Goal: Task Accomplishment & Management: Manage account settings

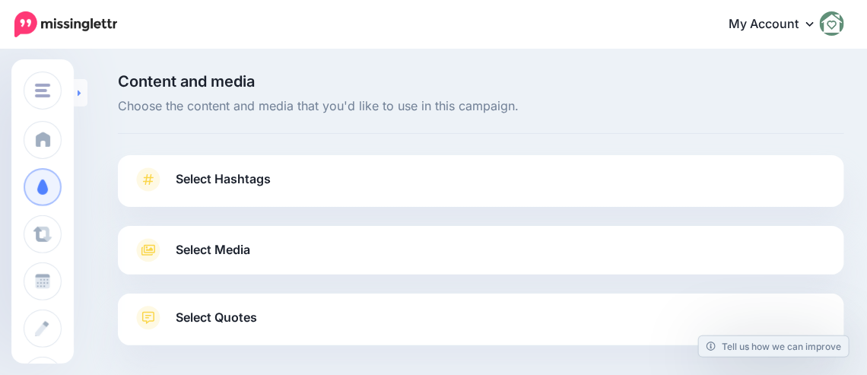
click at [84, 96] on link at bounding box center [81, 92] width 14 height 27
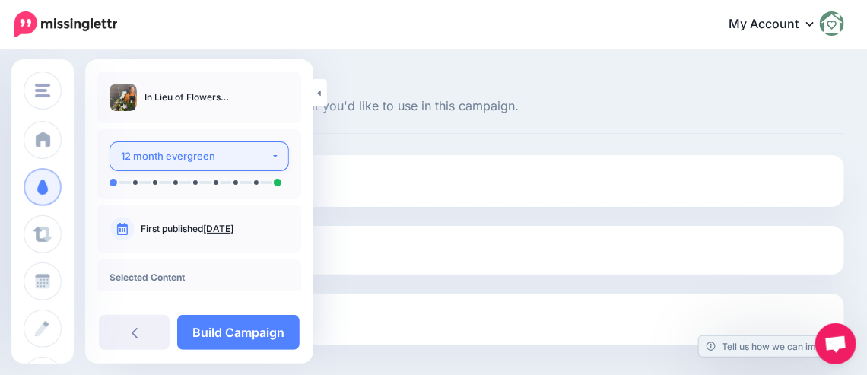
click at [195, 154] on div "12 month evergreen" at bounding box center [196, 156] width 150 height 17
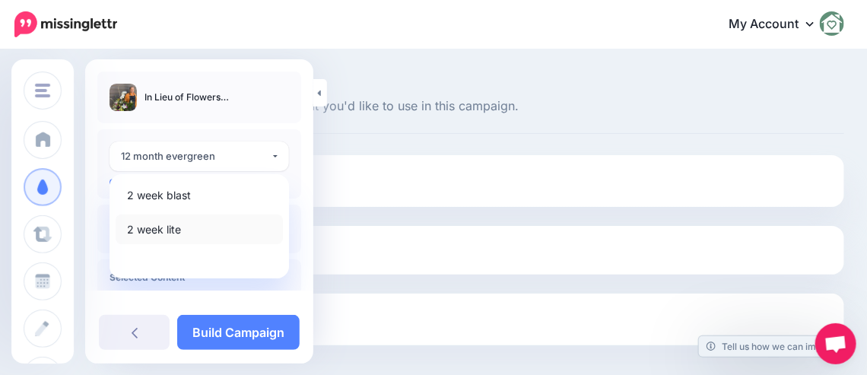
click at [162, 227] on span "2 week lite" at bounding box center [154, 229] width 54 height 18
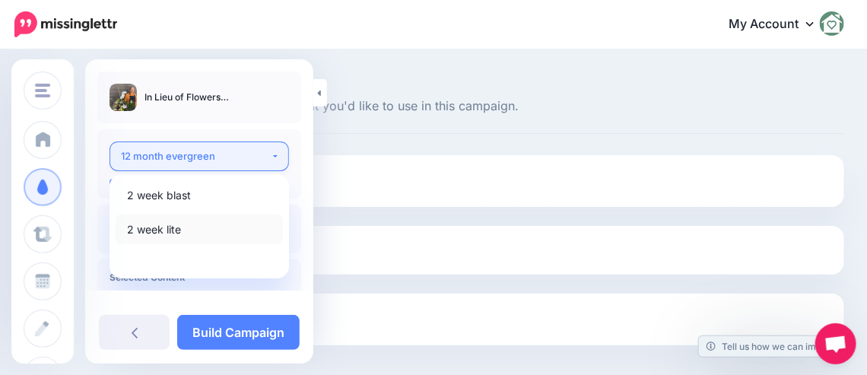
select select "******"
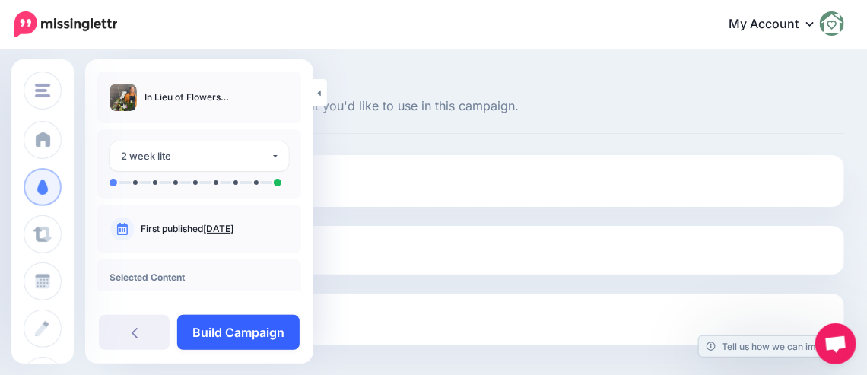
click at [217, 325] on link "Build Campaign" at bounding box center [238, 332] width 122 height 35
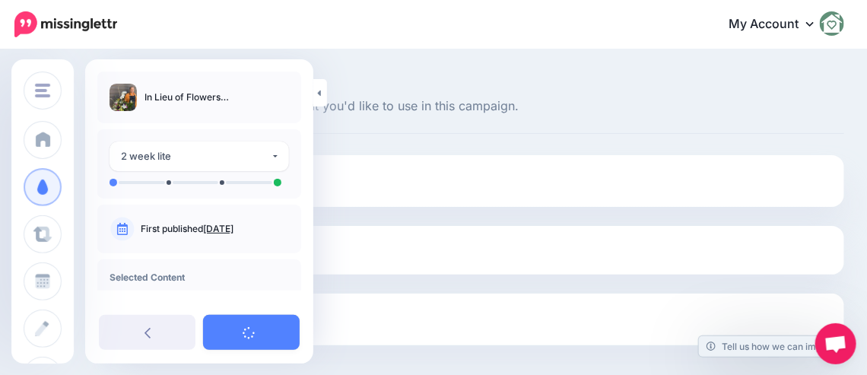
scroll to position [68, 0]
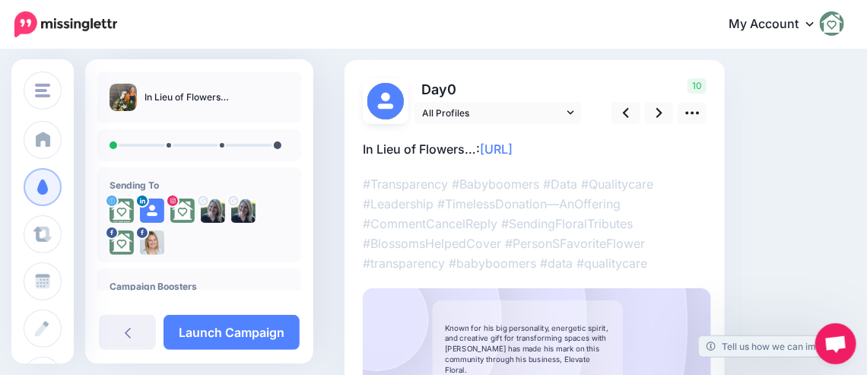
scroll to position [75, 0]
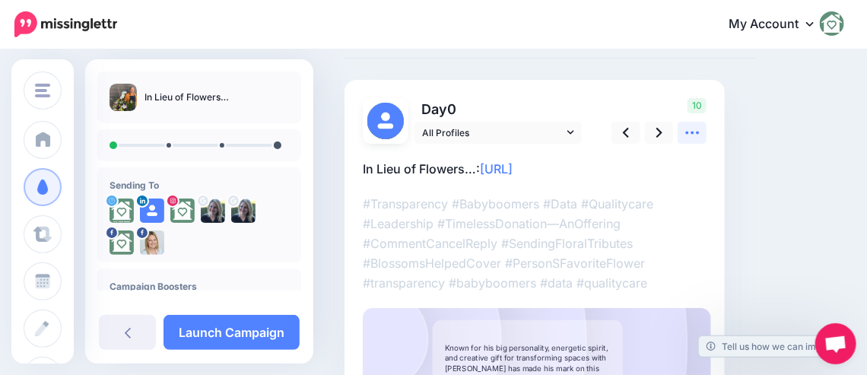
click at [691, 128] on icon at bounding box center [692, 133] width 16 height 16
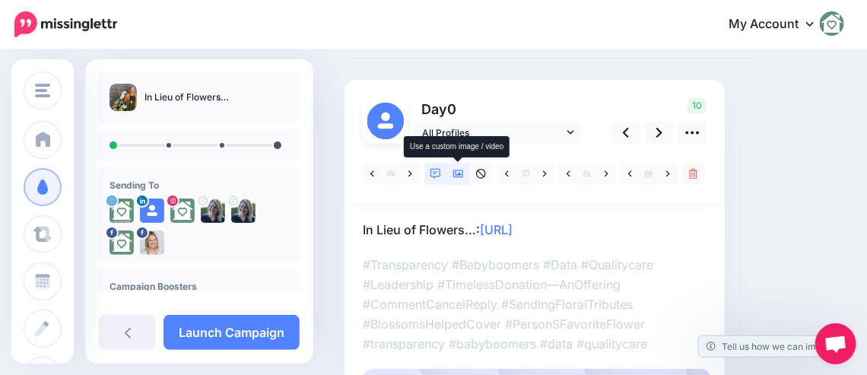
click at [462, 176] on icon at bounding box center [458, 174] width 11 height 8
click at [458, 170] on icon at bounding box center [458, 174] width 11 height 11
click at [454, 167] on link at bounding box center [458, 174] width 23 height 22
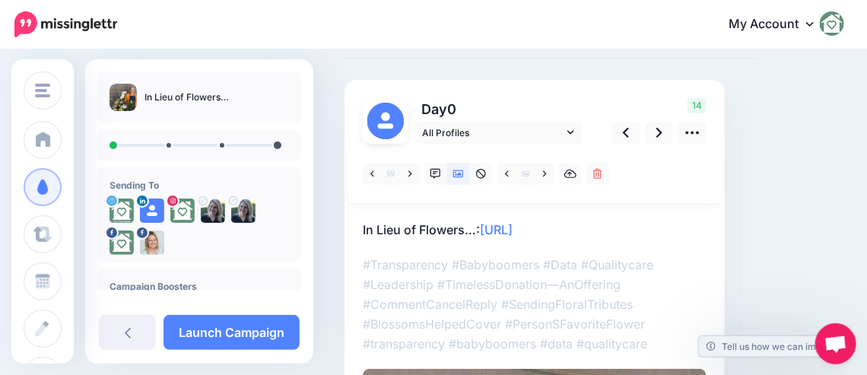
click at [618, 228] on p "In Lieu of Flowers…: https://lttr.ai/Aid44" at bounding box center [535, 230] width 344 height 20
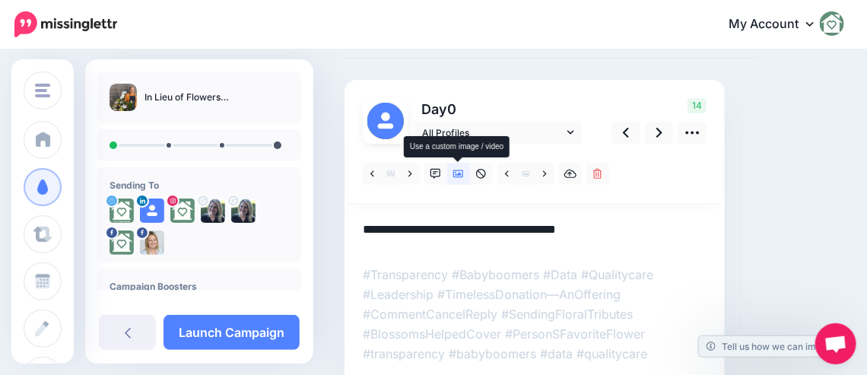
click at [461, 170] on icon at bounding box center [458, 174] width 11 height 8
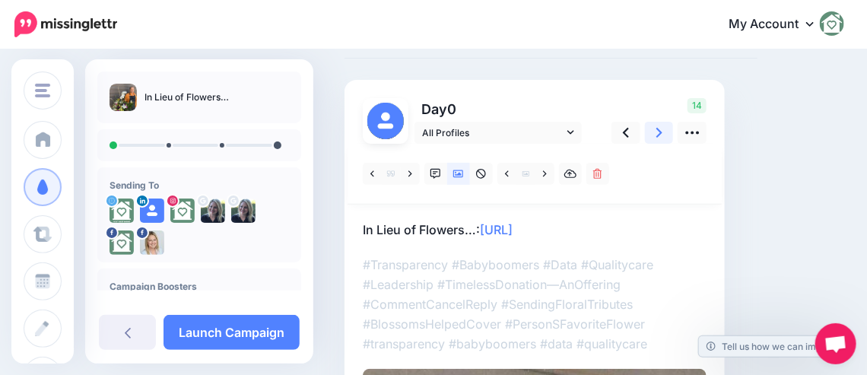
click at [657, 135] on icon at bounding box center [659, 133] width 6 height 10
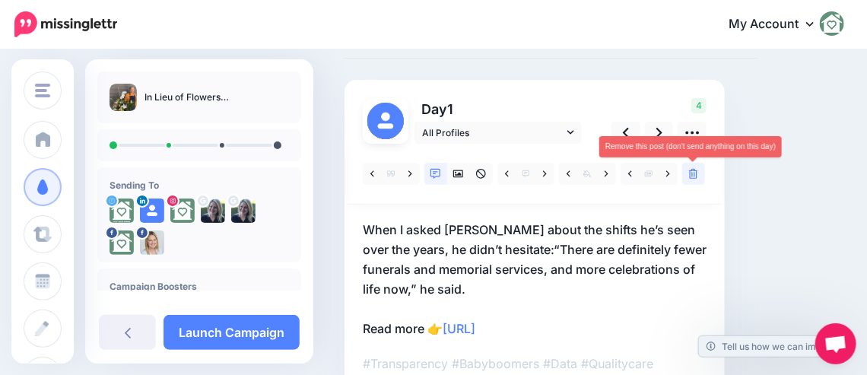
click at [690, 170] on icon at bounding box center [693, 174] width 9 height 11
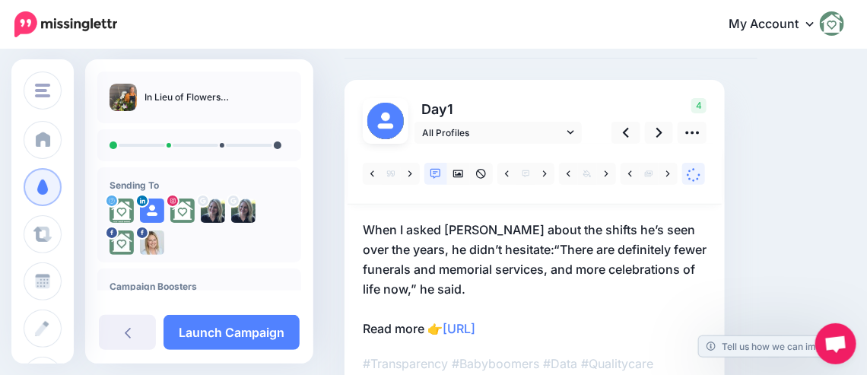
scroll to position [0, 0]
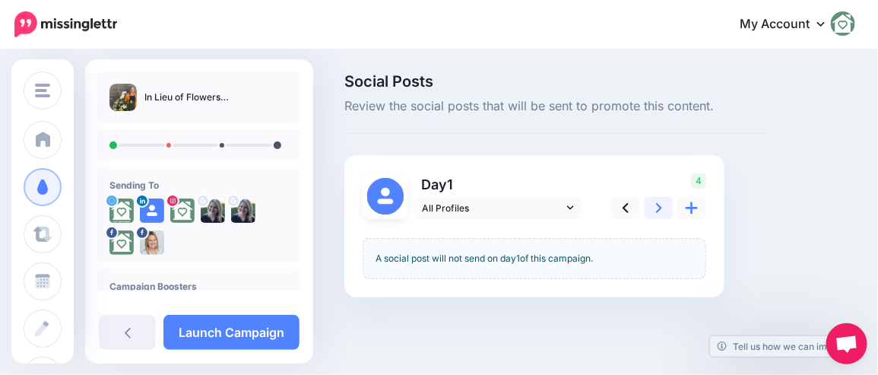
click at [654, 211] on link at bounding box center [659, 208] width 29 height 22
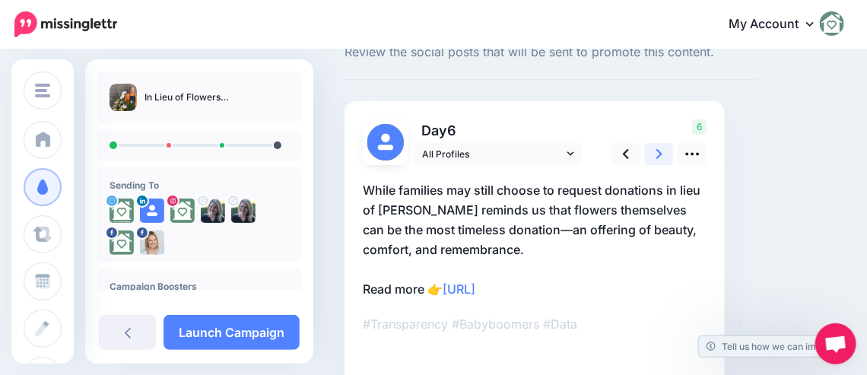
scroll to position [75, 0]
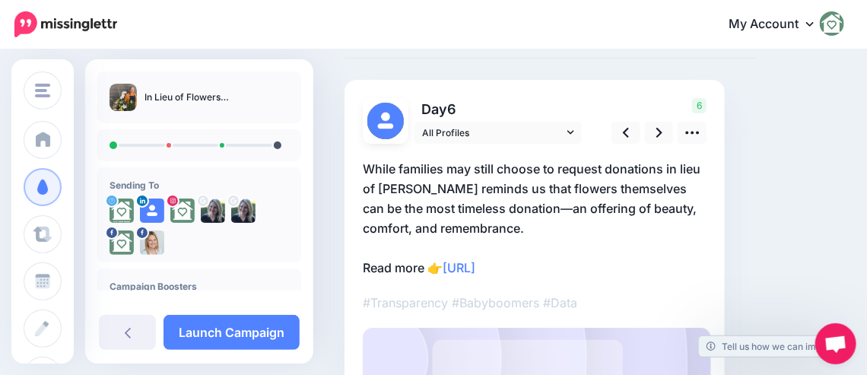
drag, startPoint x: 598, startPoint y: 234, endPoint x: 321, endPoint y: 170, distance: 284.0
click at [321, 170] on div "Social Posts Review the social posts that will be sent to promote this content." at bounding box center [433, 282] width 867 height 613
copy p "While families may still choose to request donations in lieu of [PERSON_NAME] r…"
click at [701, 137] on link at bounding box center [691, 133] width 29 height 22
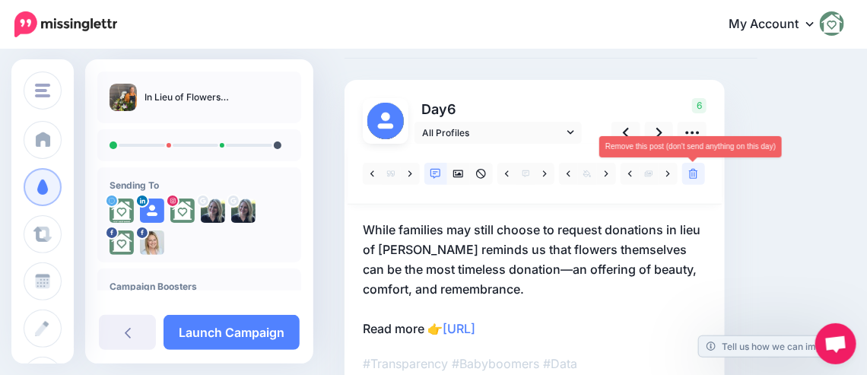
click at [691, 172] on icon at bounding box center [693, 174] width 9 height 11
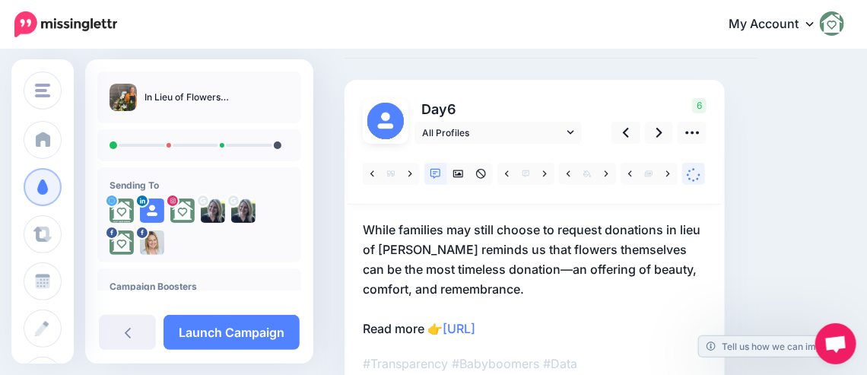
scroll to position [0, 0]
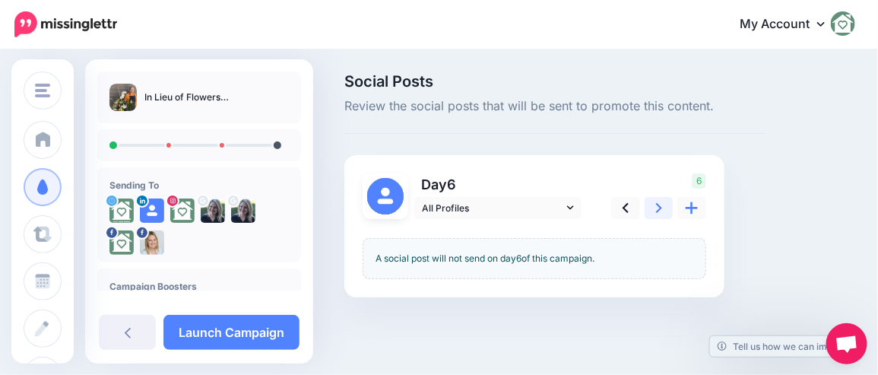
click at [670, 213] on link at bounding box center [659, 208] width 29 height 22
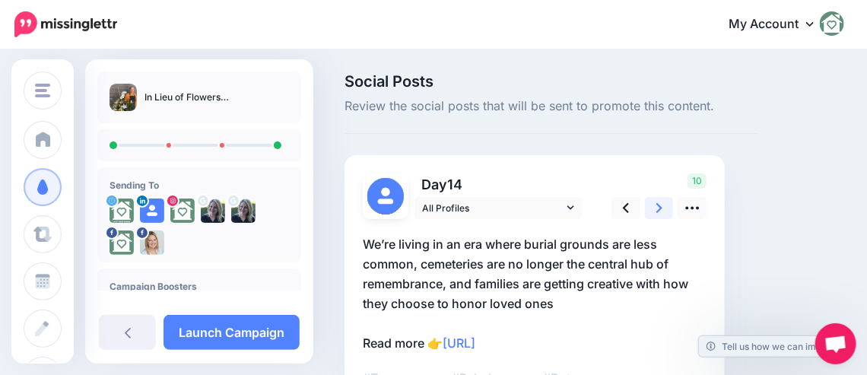
scroll to position [75, 0]
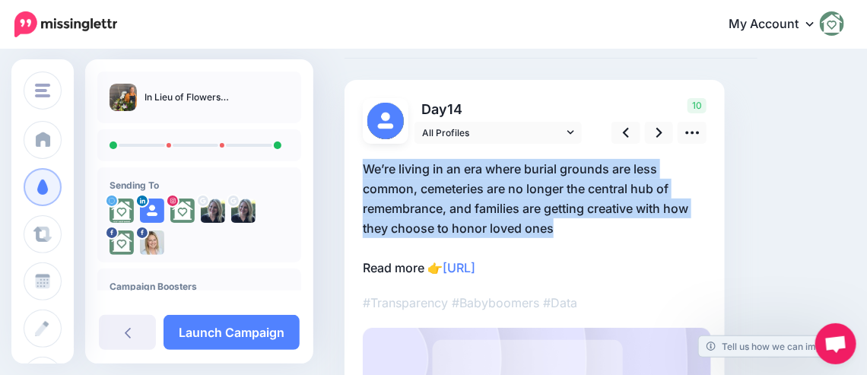
drag, startPoint x: 573, startPoint y: 230, endPoint x: 360, endPoint y: 170, distance: 220.7
click at [360, 170] on div "Day 14" at bounding box center [534, 300] width 380 height 440
copy p "We’re living in an era where burial grounds are less common, cemeteries are no …"
click at [690, 135] on icon at bounding box center [692, 133] width 16 height 16
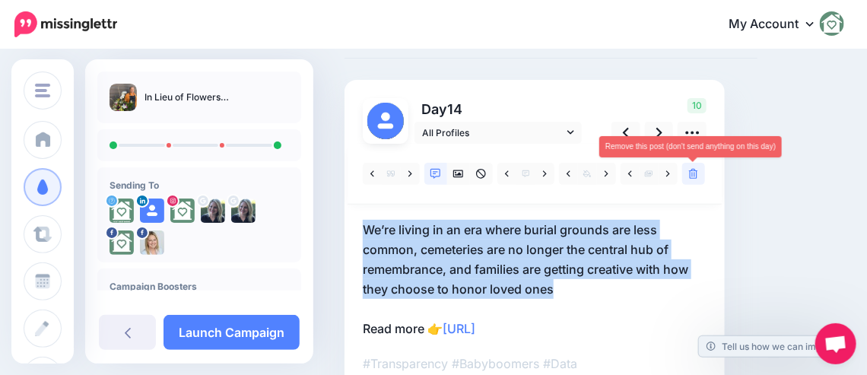
click at [688, 177] on link at bounding box center [693, 174] width 23 height 22
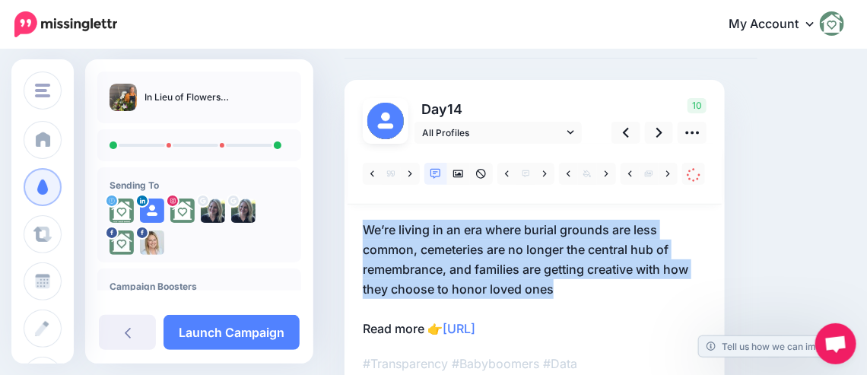
scroll to position [0, 0]
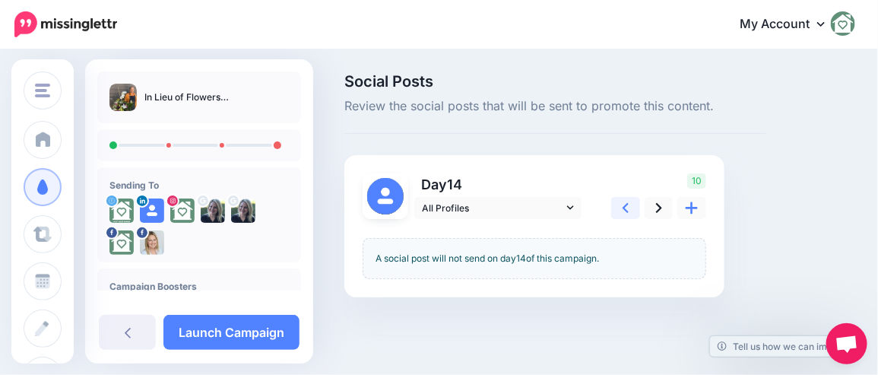
click at [632, 208] on link at bounding box center [625, 208] width 29 height 22
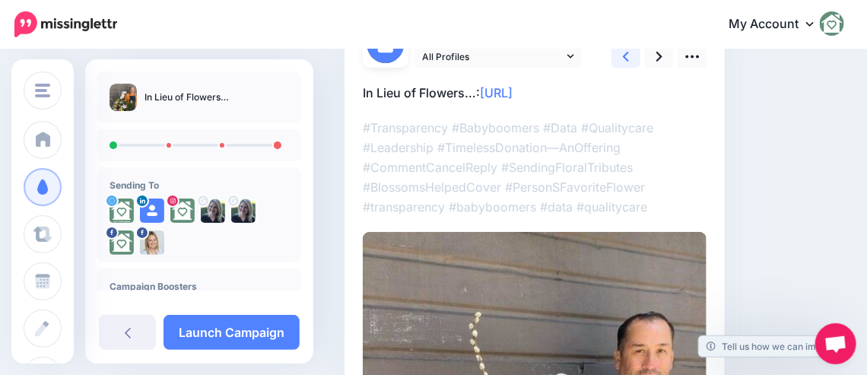
scroll to position [152, 0]
click at [694, 57] on icon at bounding box center [692, 56] width 16 height 16
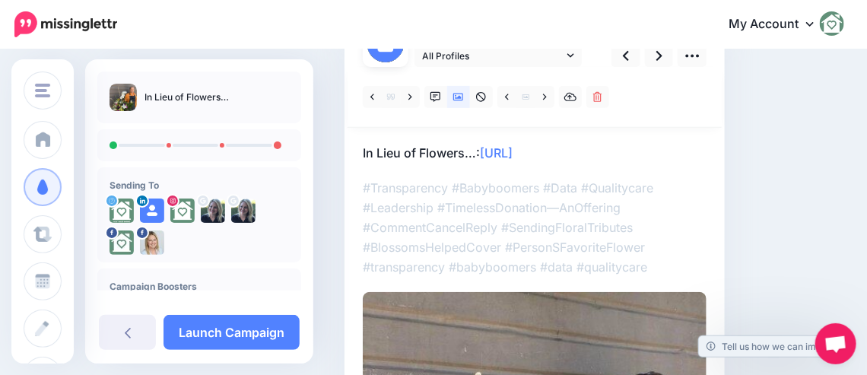
click at [375, 155] on p "In Lieu of Flowers…: https://lttr.ai/Aid44" at bounding box center [535, 153] width 344 height 20
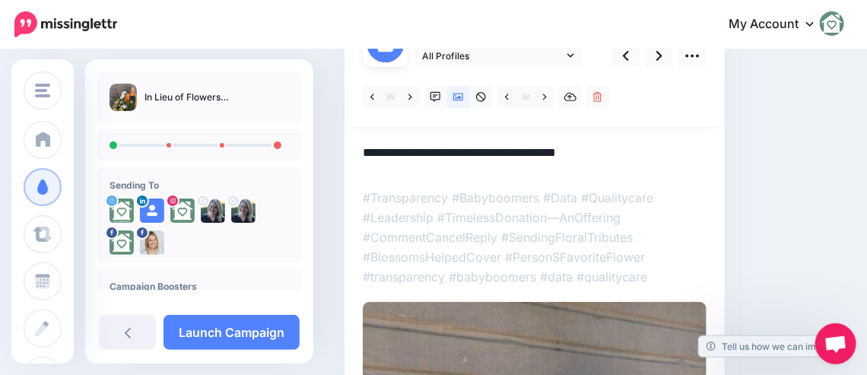
click at [484, 152] on textarea "**********" at bounding box center [535, 158] width 344 height 30
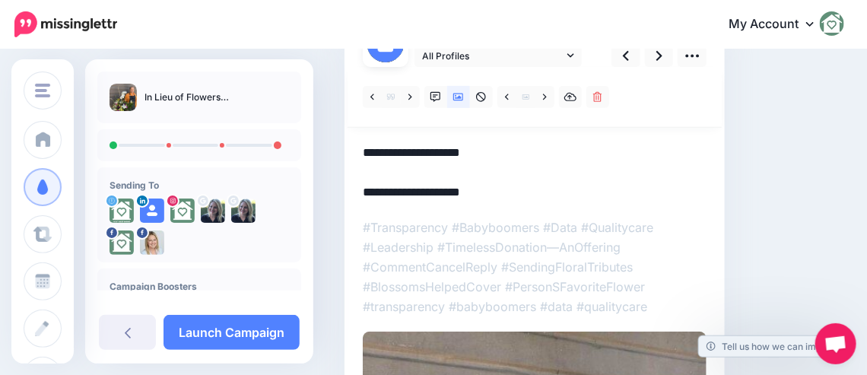
paste textarea "**********"
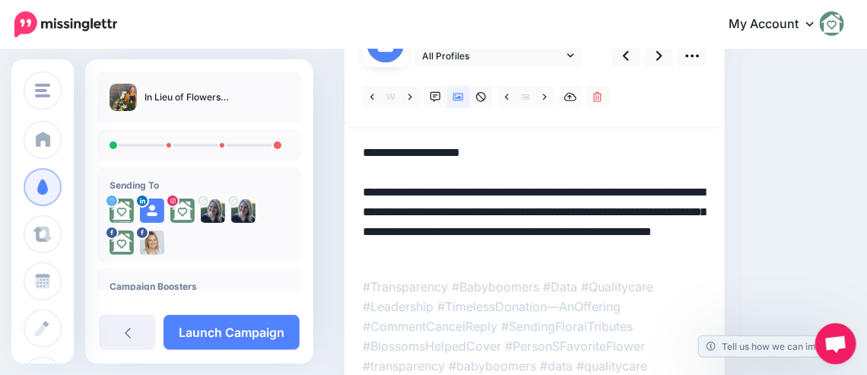
click at [447, 166] on textarea "**********" at bounding box center [535, 202] width 344 height 119
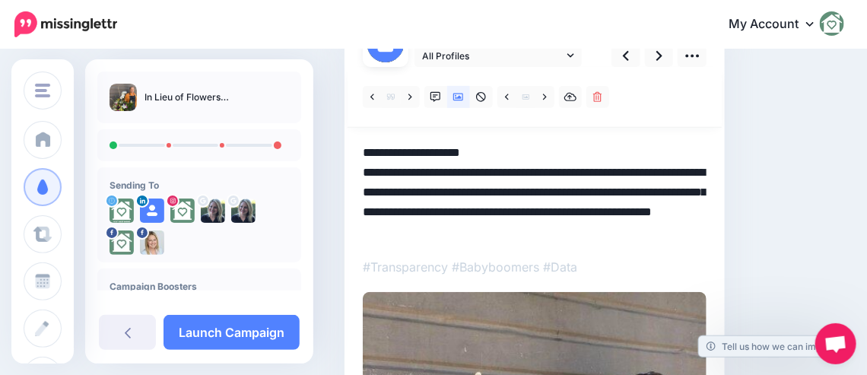
click at [497, 159] on textarea "**********" at bounding box center [535, 192] width 344 height 99
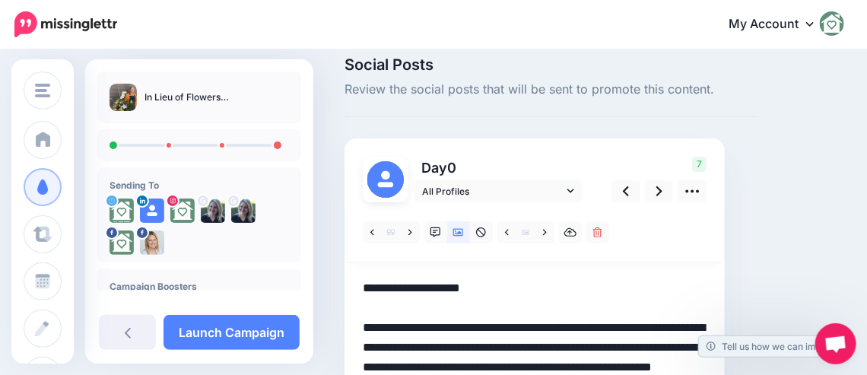
scroll to position [24, 0]
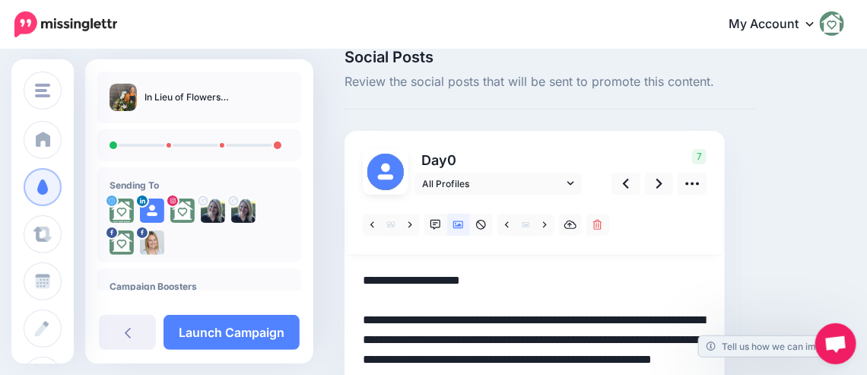
type textarea "**********"
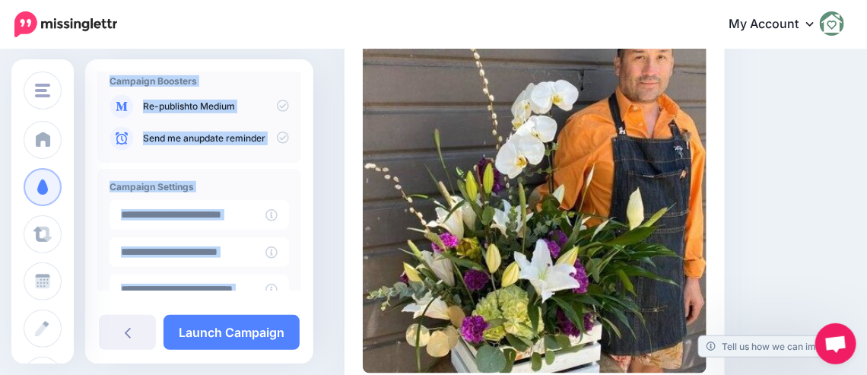
scroll to position [610, 0]
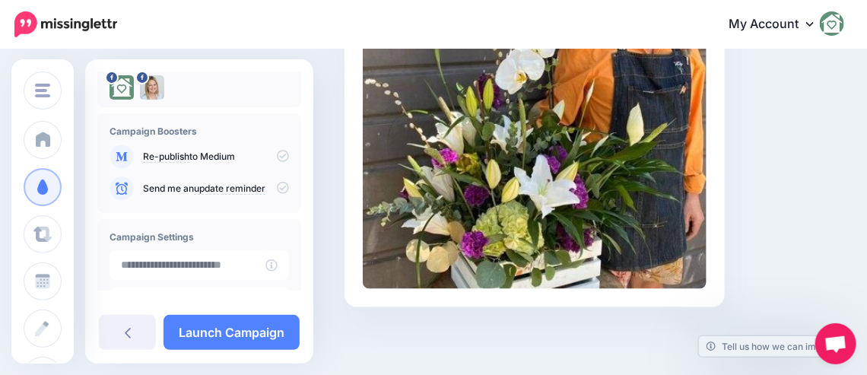
scroll to position [156, 0]
click at [281, 153] on div "Campaign Boosters Re-publish to Medium" at bounding box center [199, 163] width 204 height 100
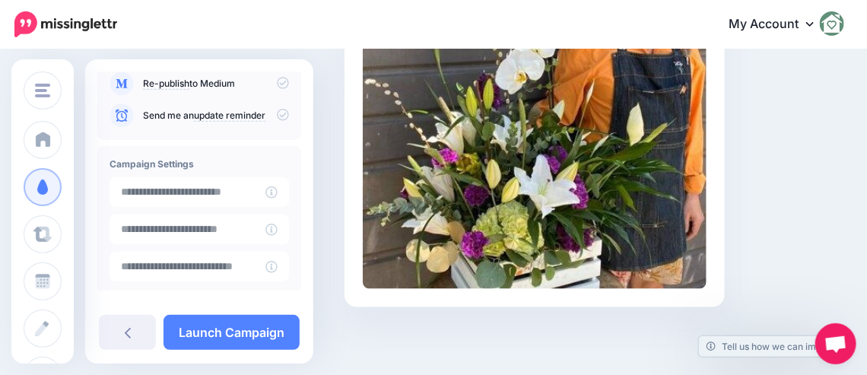
scroll to position [304, 0]
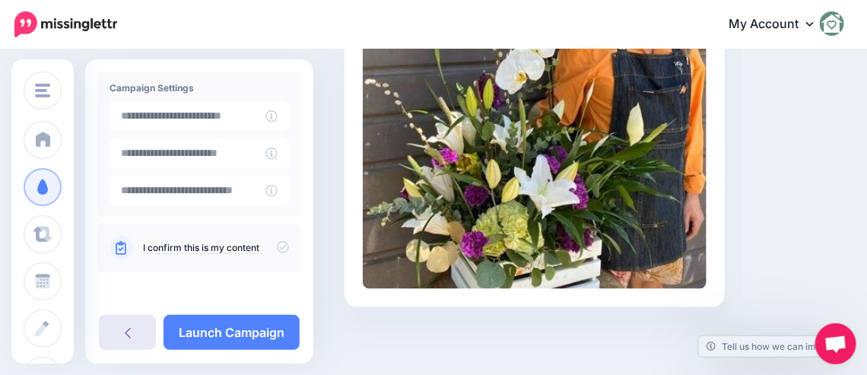
drag, startPoint x: 134, startPoint y: 335, endPoint x: 147, endPoint y: 335, distance: 12.9
click at [134, 334] on link at bounding box center [127, 332] width 57 height 35
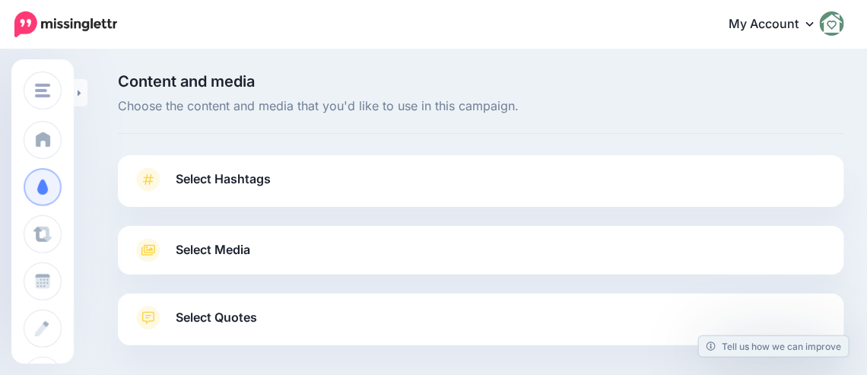
click at [320, 189] on link "Select Hashtags" at bounding box center [481, 187] width 696 height 40
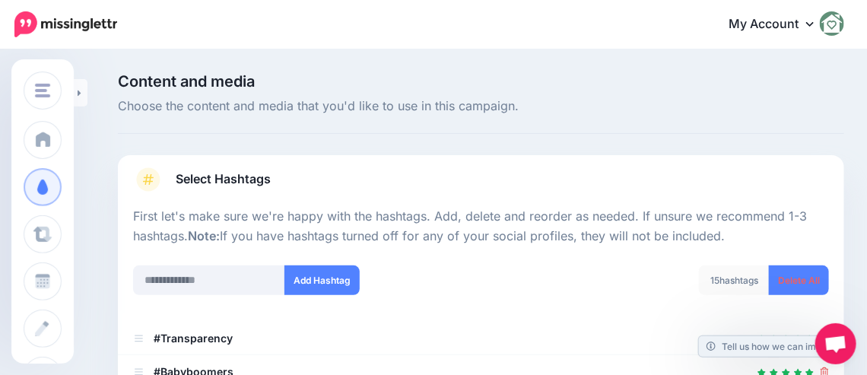
scroll to position [228, 0]
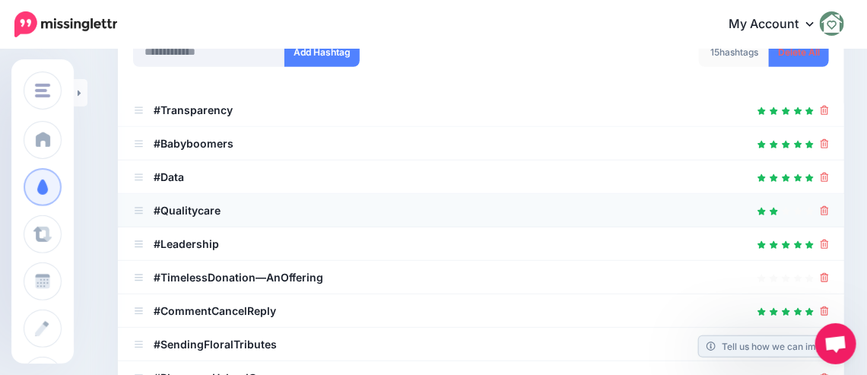
click at [829, 202] on div at bounding box center [824, 210] width 8 height 18
click at [829, 211] on div at bounding box center [481, 210] width 696 height 18
click at [829, 176] on icon at bounding box center [824, 177] width 8 height 9
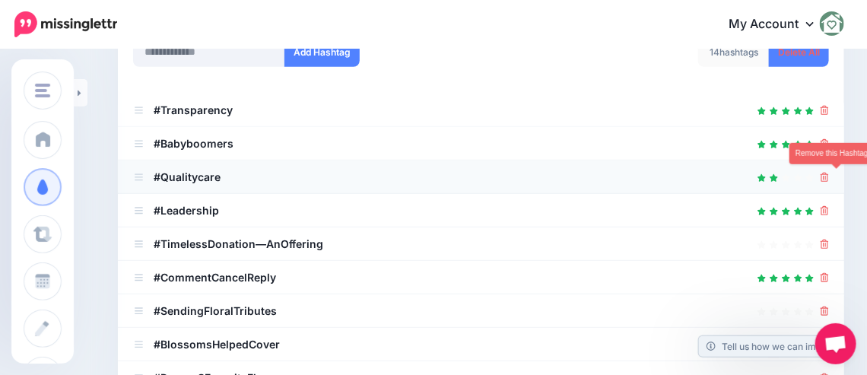
drag, startPoint x: 833, startPoint y: 176, endPoint x: 810, endPoint y: 177, distance: 22.1
click at [829, 176] on icon at bounding box center [824, 177] width 8 height 9
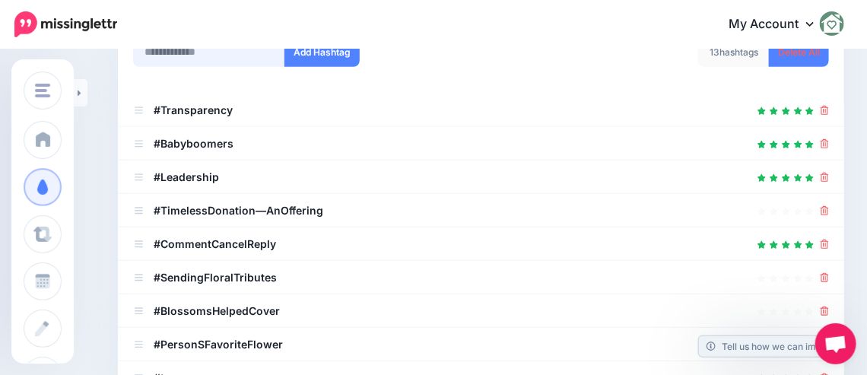
click at [192, 57] on input "text" at bounding box center [209, 52] width 152 height 30
type input "*******"
click at [829, 208] on icon at bounding box center [824, 210] width 8 height 9
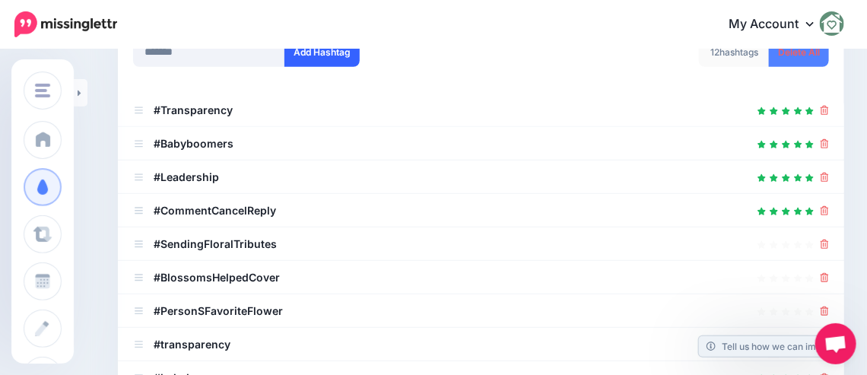
click at [327, 55] on button "Add Hashtag" at bounding box center [321, 52] width 75 height 30
click at [829, 243] on div at bounding box center [481, 244] width 696 height 18
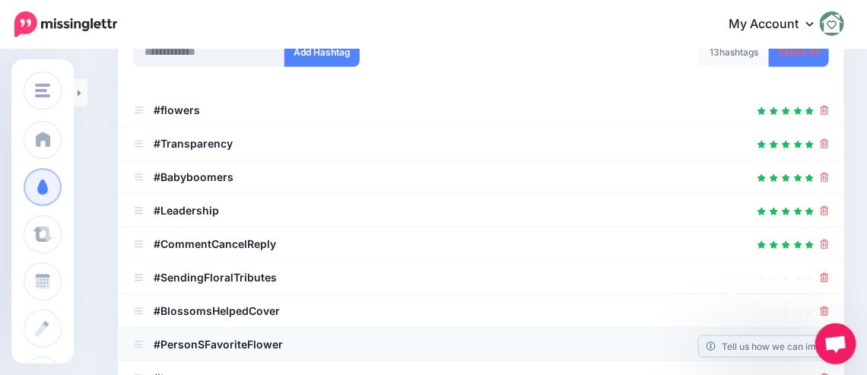
scroll to position [321, 0]
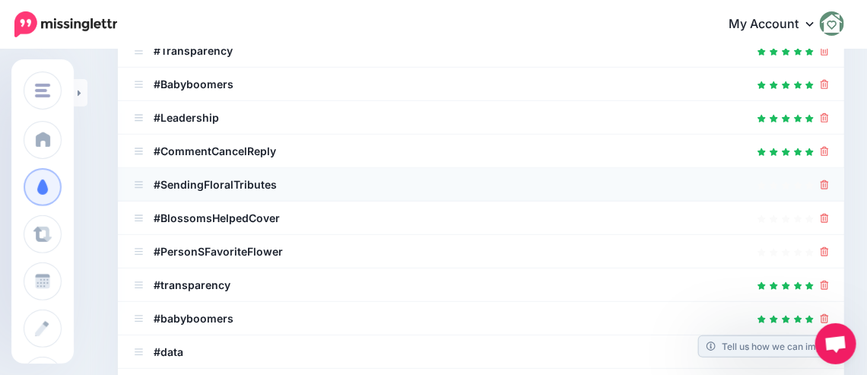
click at [829, 185] on icon at bounding box center [824, 184] width 8 height 9
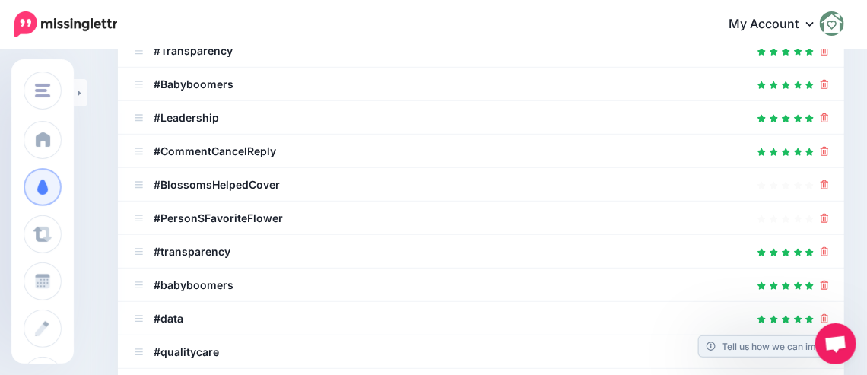
click at [829, 185] on icon at bounding box center [824, 184] width 8 height 9
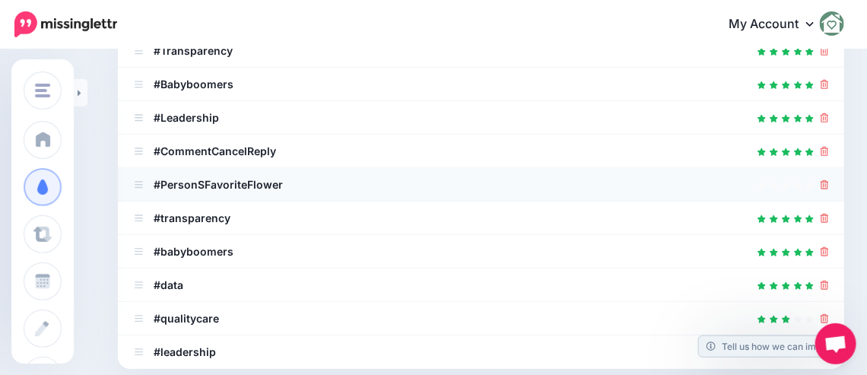
click at [829, 186] on icon at bounding box center [824, 184] width 8 height 9
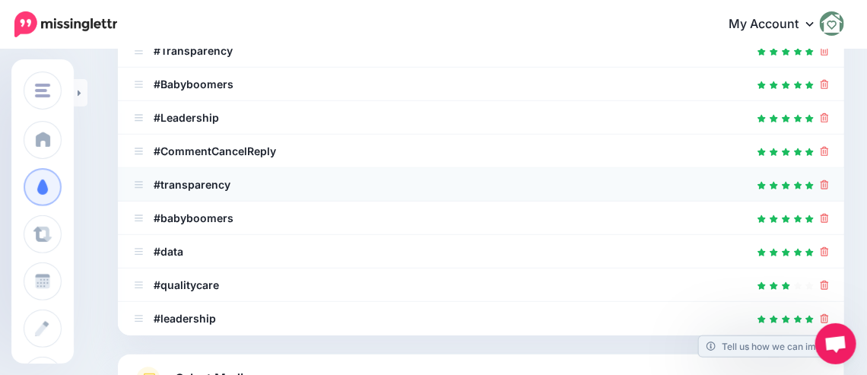
click at [827, 188] on div at bounding box center [481, 185] width 696 height 18
click at [829, 181] on icon at bounding box center [824, 184] width 8 height 9
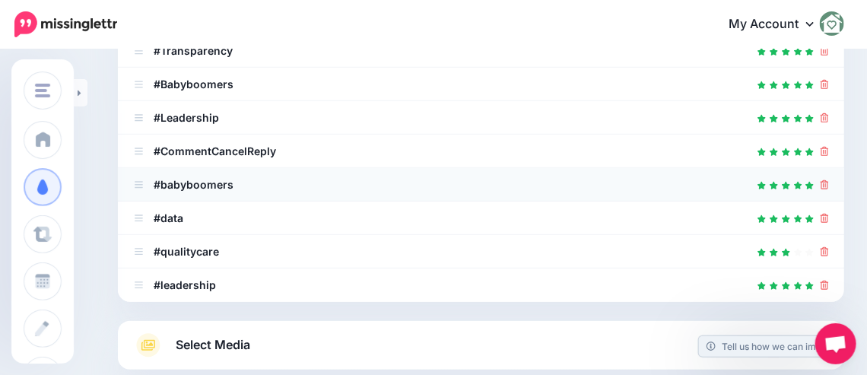
click at [829, 183] on icon at bounding box center [824, 184] width 8 height 9
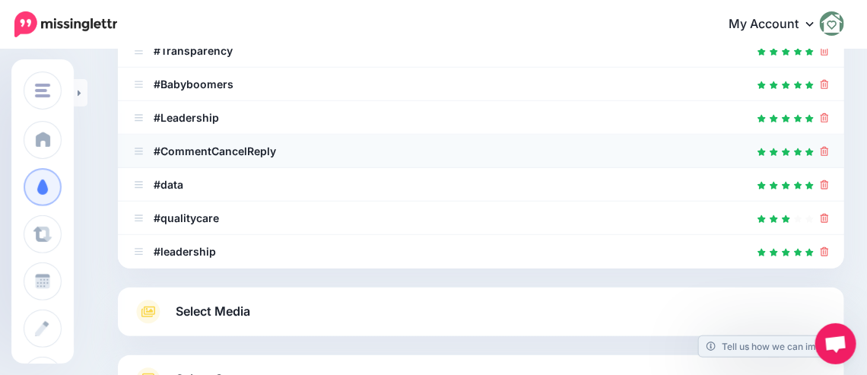
click at [829, 151] on icon at bounding box center [824, 151] width 8 height 9
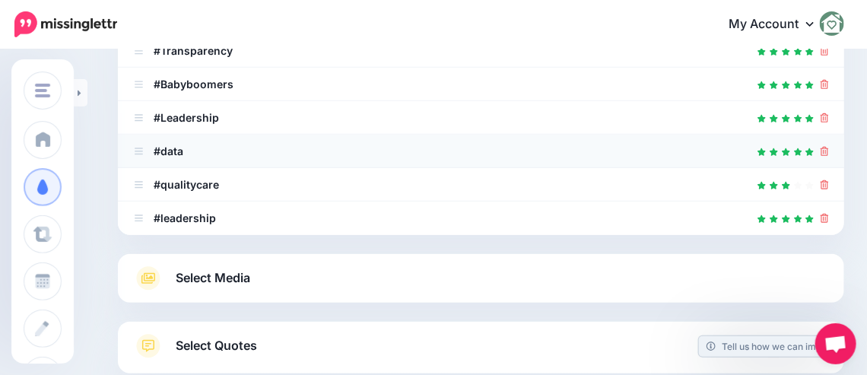
click at [829, 151] on icon at bounding box center [824, 151] width 8 height 9
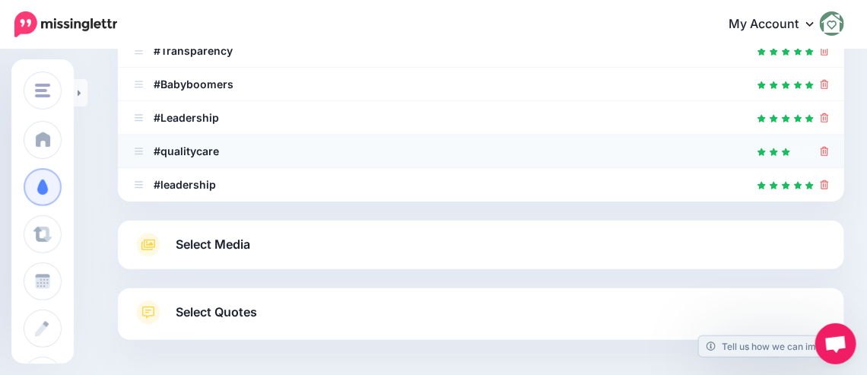
click at [829, 152] on div at bounding box center [481, 151] width 696 height 18
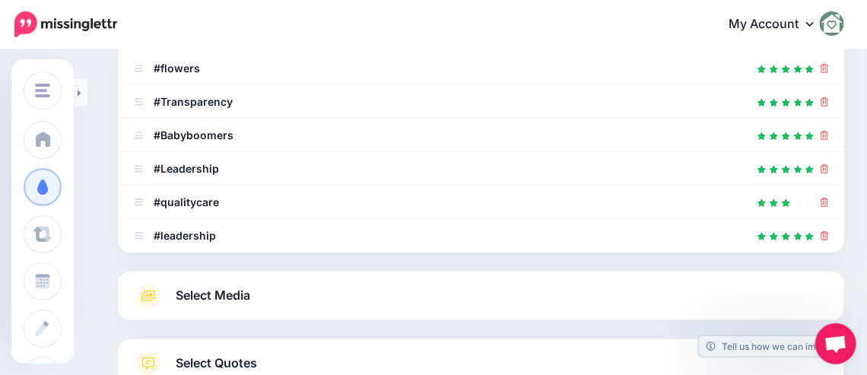
scroll to position [233, 0]
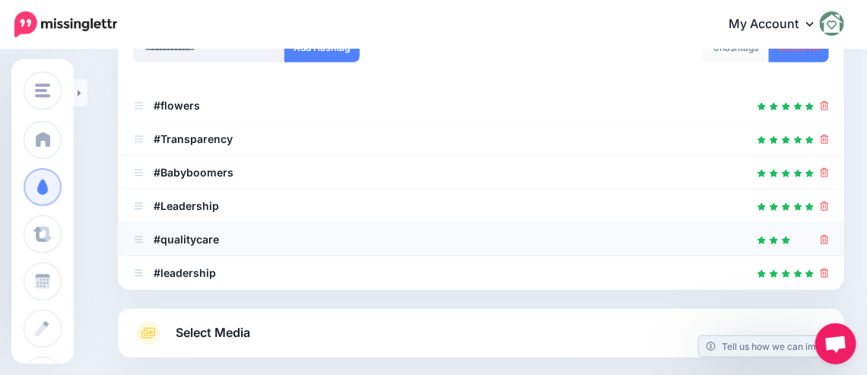
click at [829, 236] on icon at bounding box center [824, 239] width 8 height 9
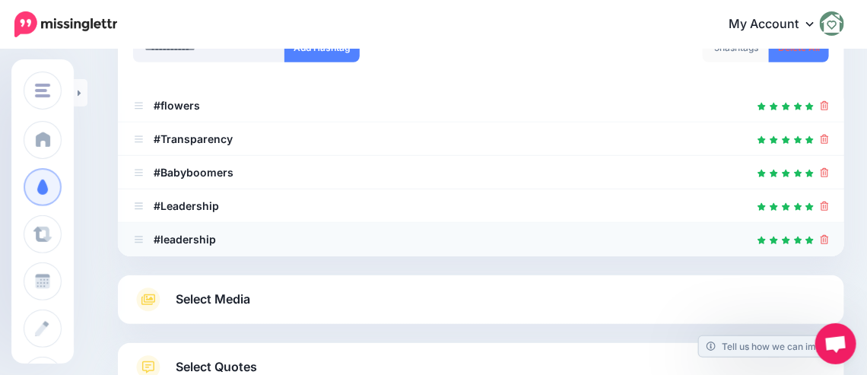
click at [829, 240] on icon at bounding box center [824, 239] width 8 height 9
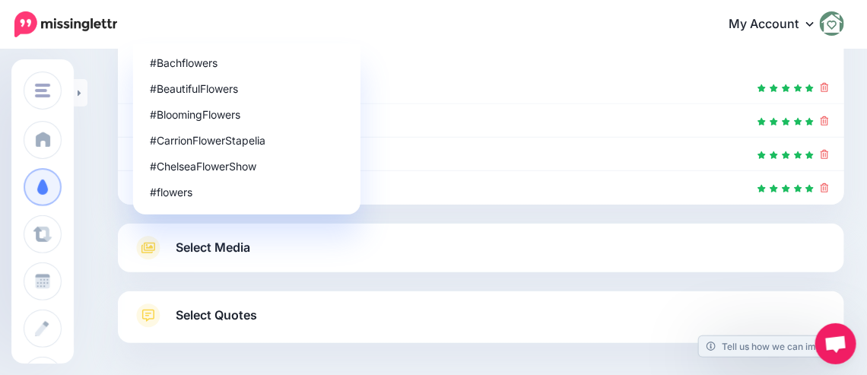
scroll to position [257, 0]
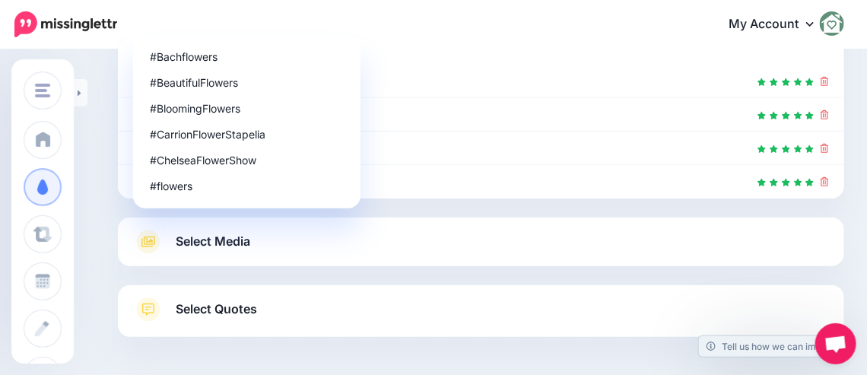
drag, startPoint x: 220, startPoint y: 322, endPoint x: 303, endPoint y: 322, distance: 82.9
click at [222, 321] on link "Select Quotes" at bounding box center [481, 317] width 696 height 40
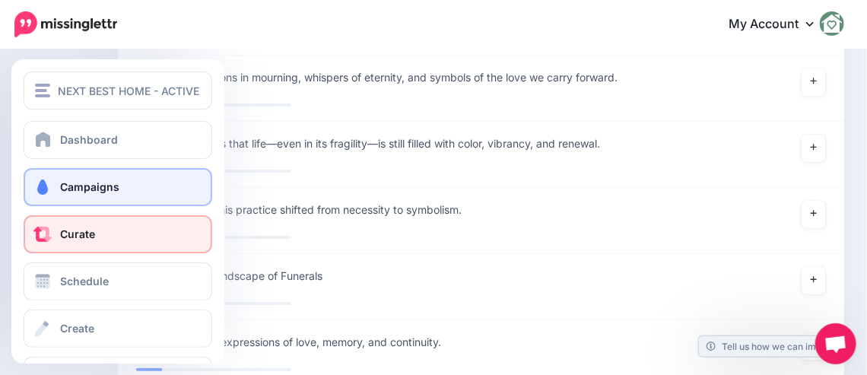
scroll to position [1702, 0]
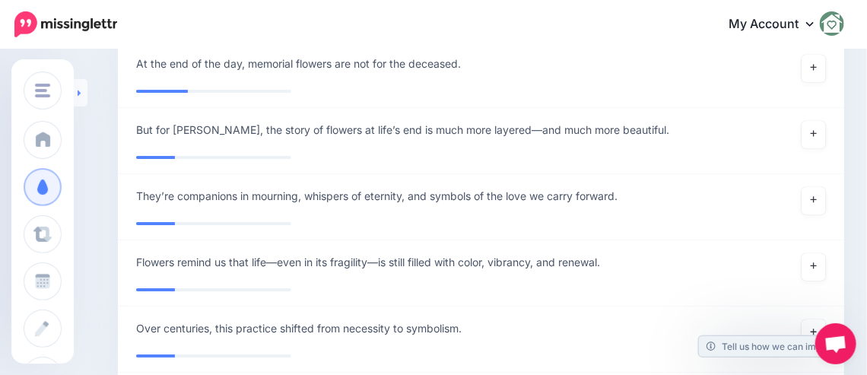
click at [82, 97] on link at bounding box center [81, 92] width 14 height 27
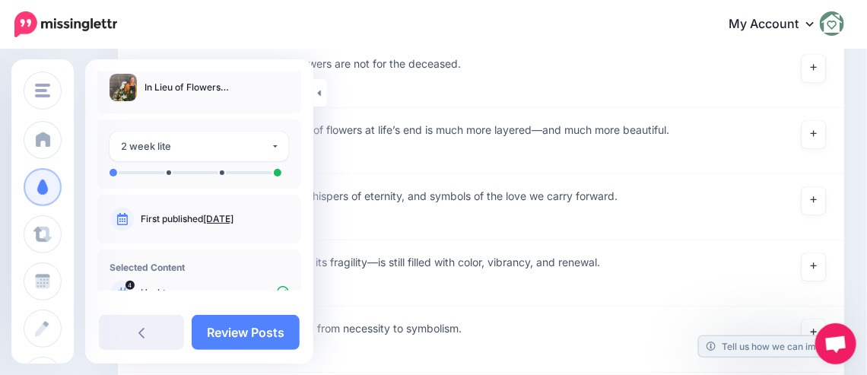
scroll to position [11, 0]
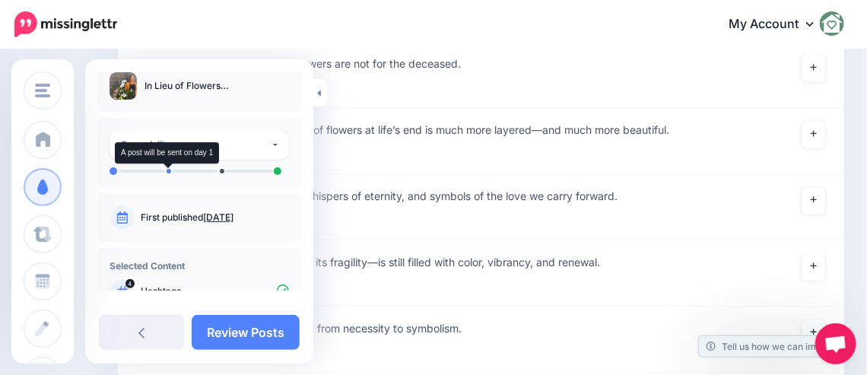
click at [168, 171] on li at bounding box center [169, 171] width 5 height 5
drag, startPoint x: 226, startPoint y: 175, endPoint x: 300, endPoint y: 175, distance: 73.8
click at [227, 175] on div "**********" at bounding box center [199, 152] width 204 height 69
drag, startPoint x: 263, startPoint y: 173, endPoint x: 306, endPoint y: 148, distance: 49.0
click at [264, 171] on ul at bounding box center [198, 171] width 179 height 8
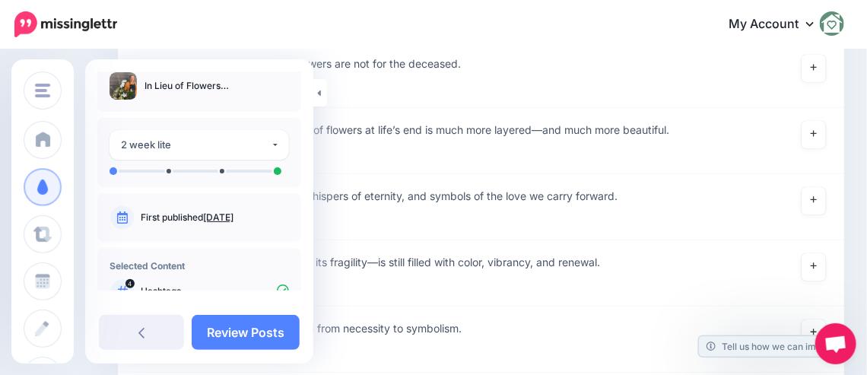
drag, startPoint x: 305, startPoint y: 139, endPoint x: 309, endPoint y: 153, distance: 14.2
click at [306, 156] on div "**********" at bounding box center [199, 180] width 228 height 219
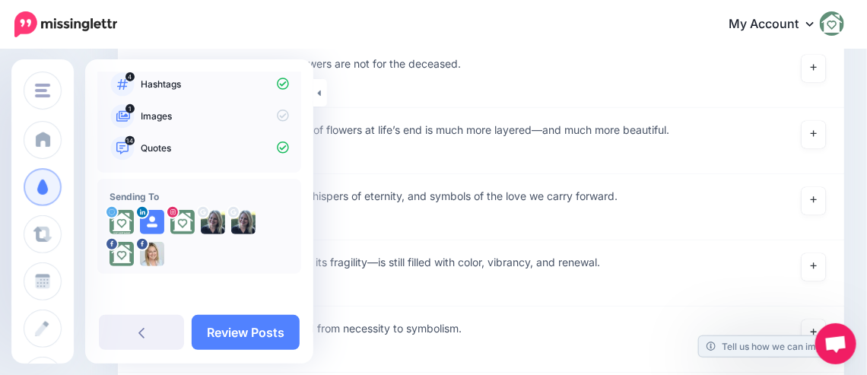
scroll to position [219, 0]
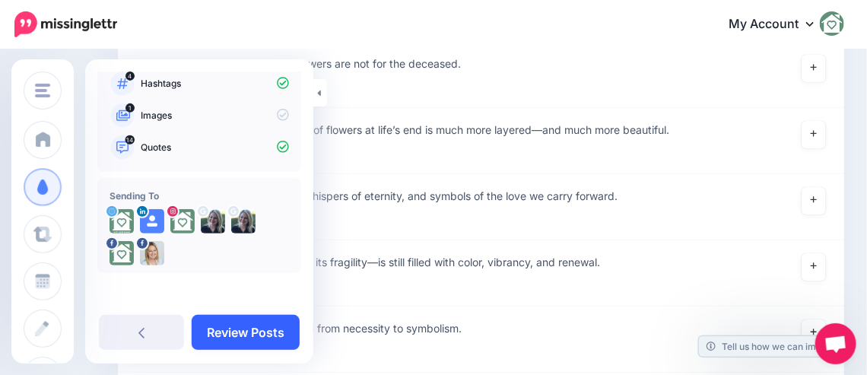
click at [237, 347] on link "Review Posts" at bounding box center [246, 332] width 108 height 35
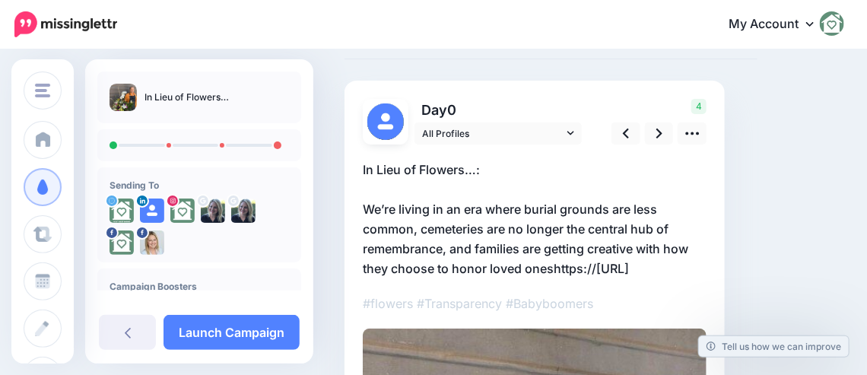
scroll to position [152, 0]
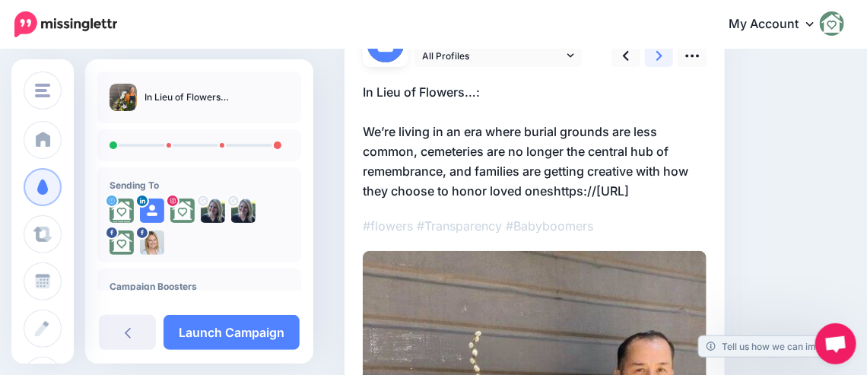
click at [656, 56] on icon at bounding box center [659, 56] width 6 height 16
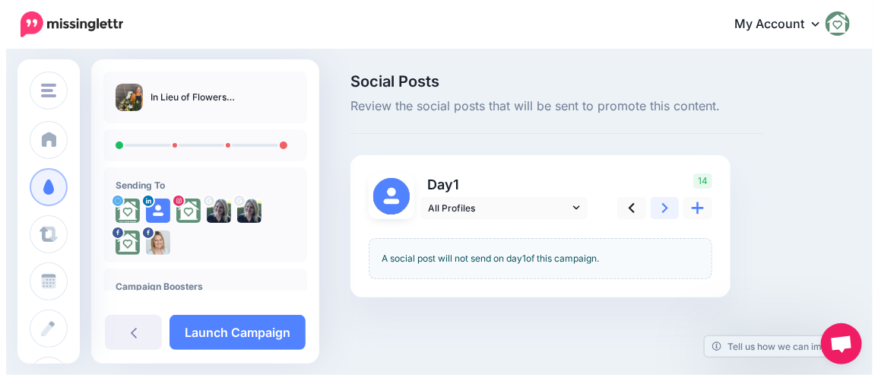
scroll to position [0, 0]
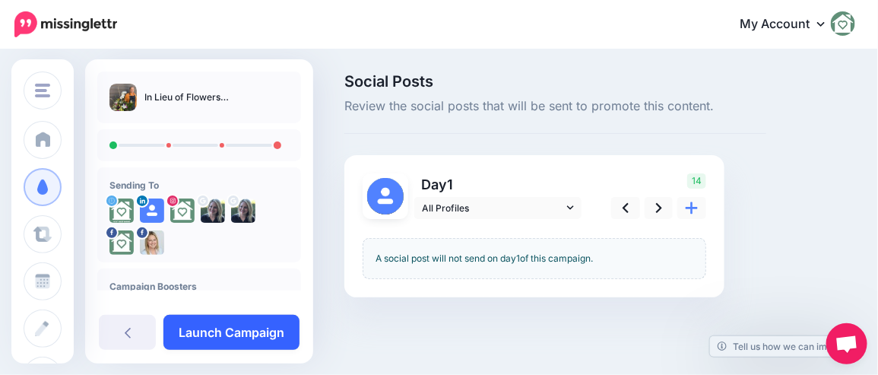
click at [214, 336] on link "Launch Campaign" at bounding box center [231, 332] width 136 height 35
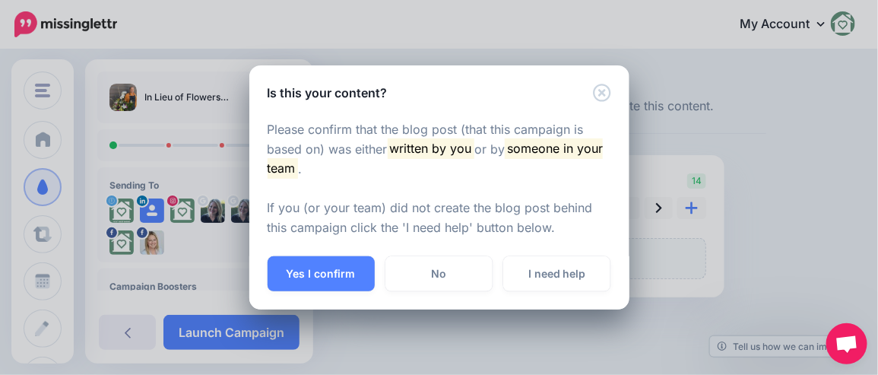
drag, startPoint x: 311, startPoint y: 274, endPoint x: 316, endPoint y: 312, distance: 38.4
click at [311, 285] on button "Yes I confirm" at bounding box center [321, 273] width 107 height 35
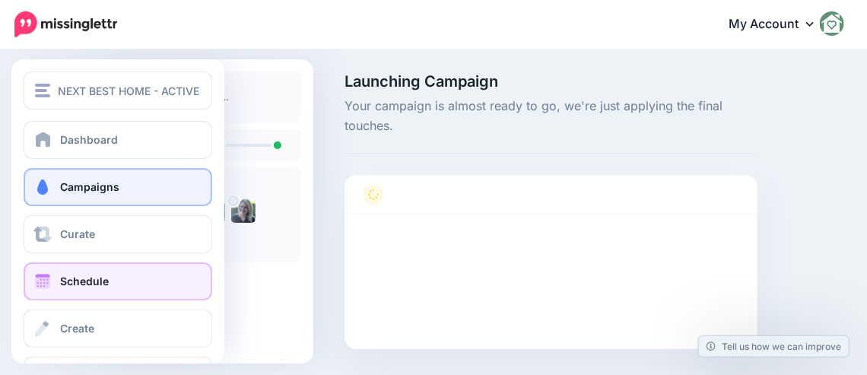
click at [62, 278] on span "Schedule" at bounding box center [84, 280] width 49 height 13
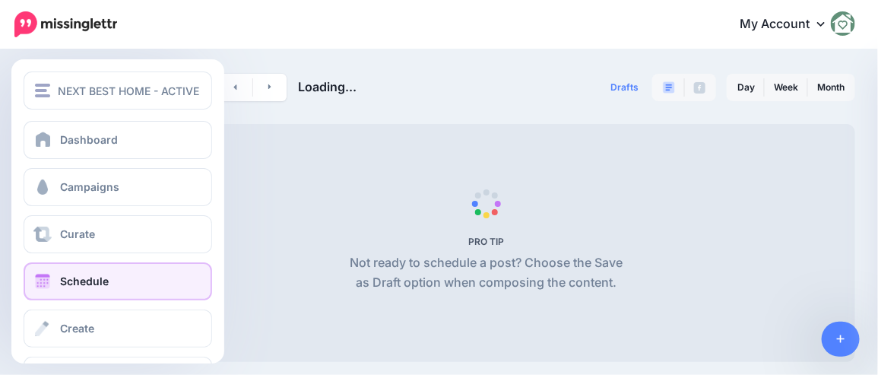
click at [45, 281] on span at bounding box center [43, 281] width 20 height 15
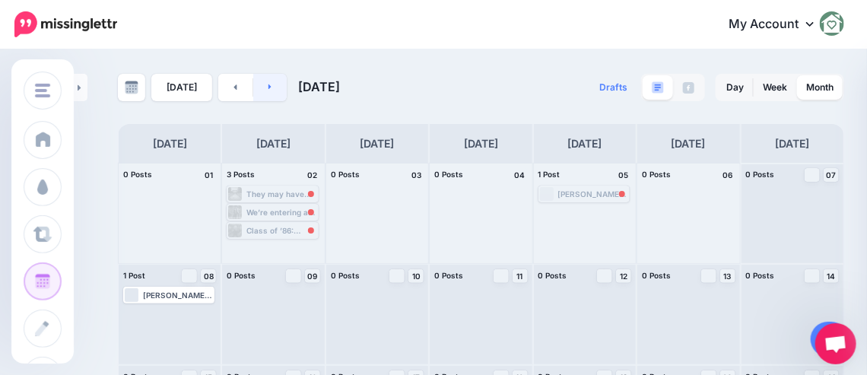
click at [271, 87] on link at bounding box center [270, 87] width 34 height 27
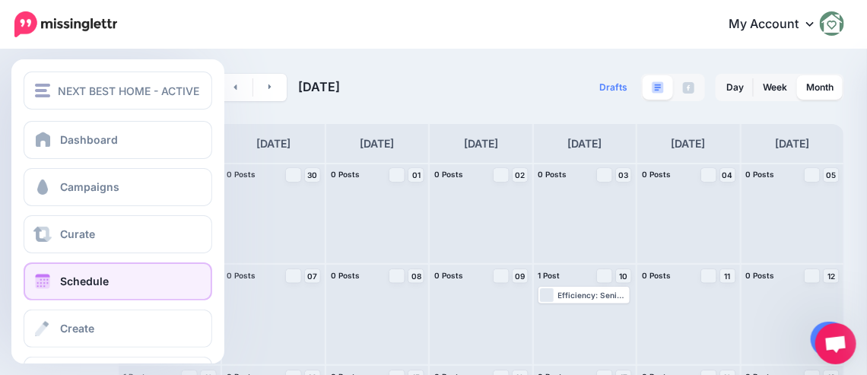
click at [48, 282] on span at bounding box center [43, 281] width 20 height 15
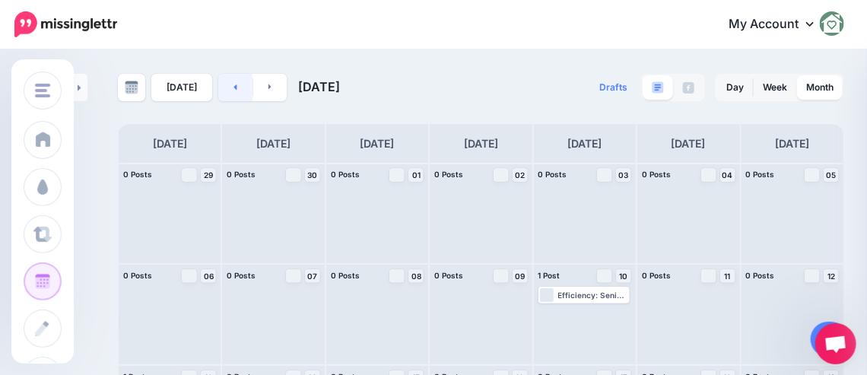
click at [230, 93] on link at bounding box center [235, 87] width 34 height 27
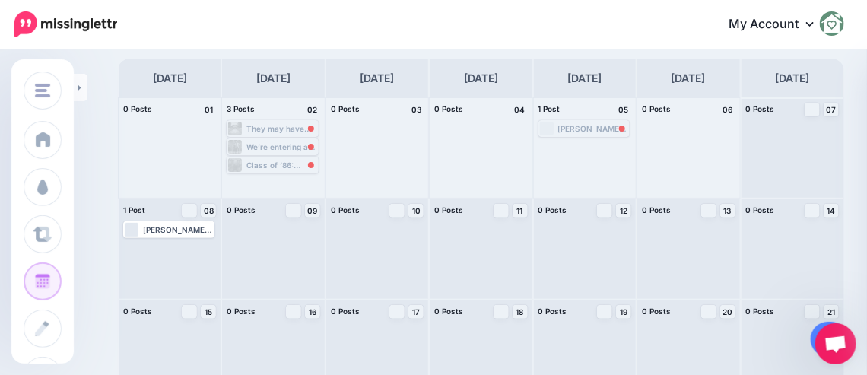
scroll to position [65, 0]
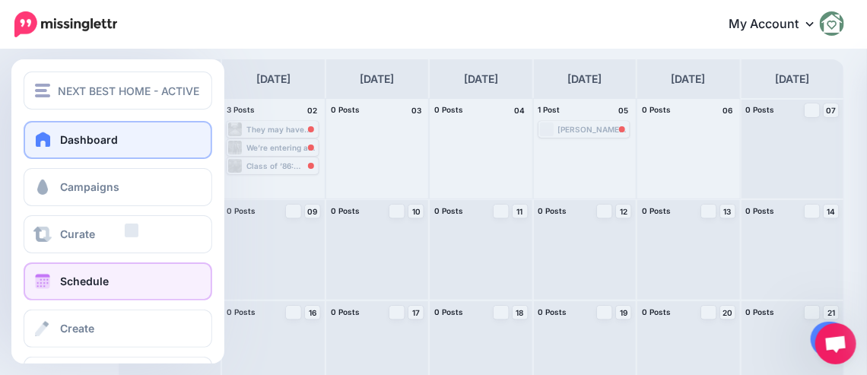
click at [93, 142] on span "Dashboard" at bounding box center [89, 139] width 58 height 13
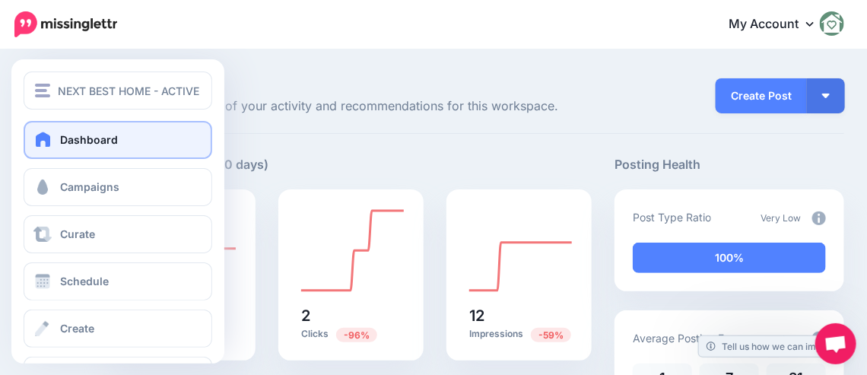
click at [100, 141] on span "Dashboard" at bounding box center [89, 139] width 58 height 13
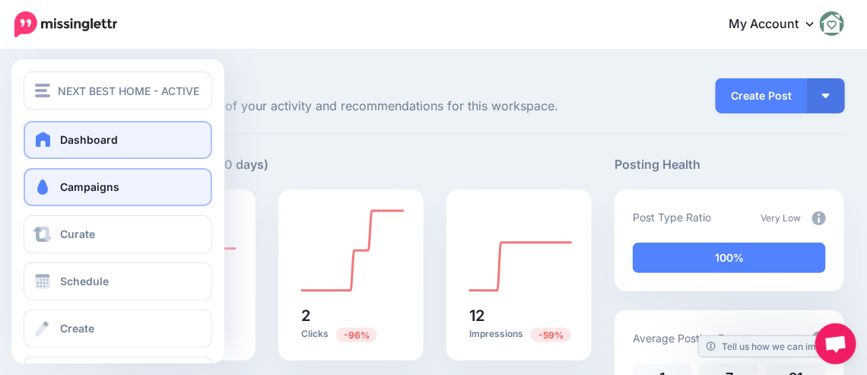
click at [93, 192] on span "Campaigns" at bounding box center [89, 186] width 59 height 13
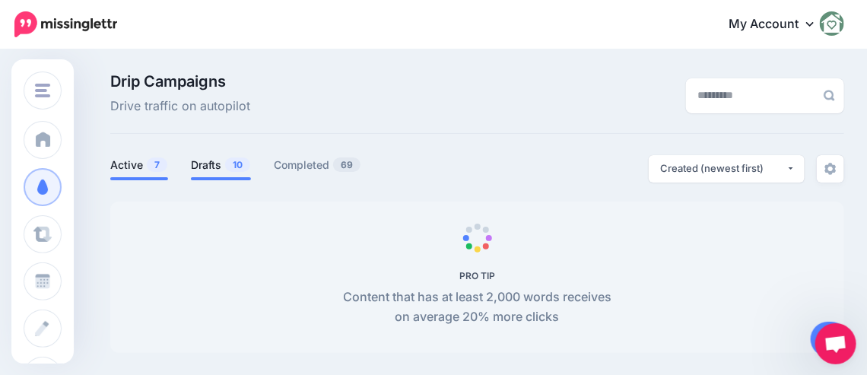
click at [205, 159] on link "Drafts 10" at bounding box center [221, 165] width 60 height 18
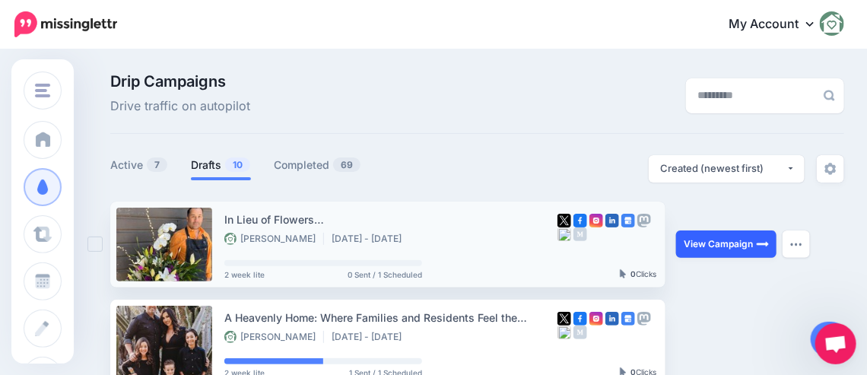
click at [733, 243] on link "View Campaign" at bounding box center [726, 243] width 100 height 27
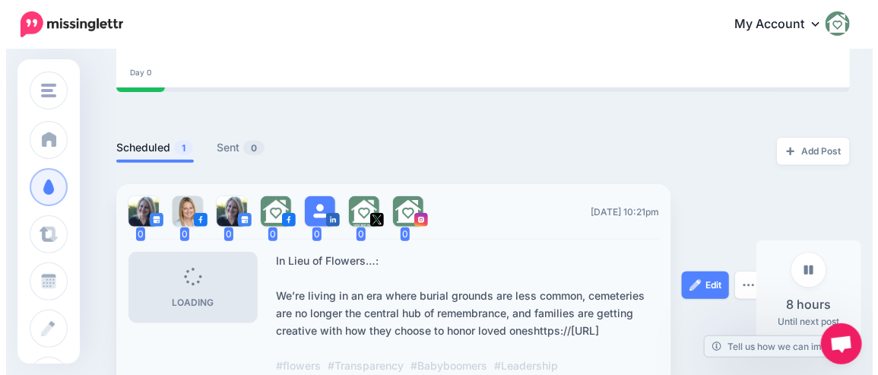
scroll to position [379, 0]
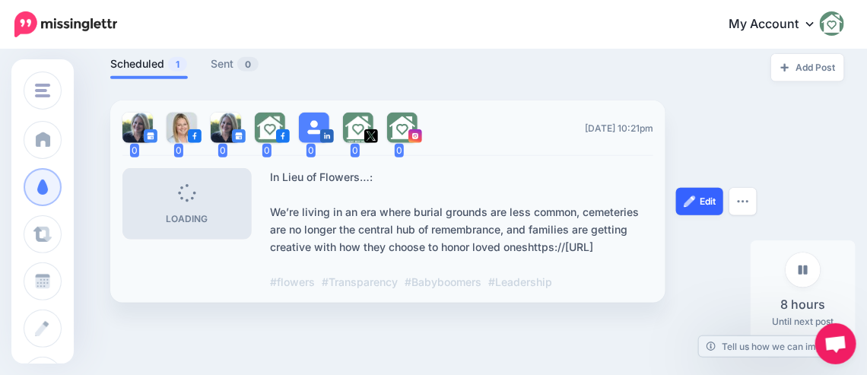
click at [703, 207] on link "Edit" at bounding box center [699, 201] width 47 height 27
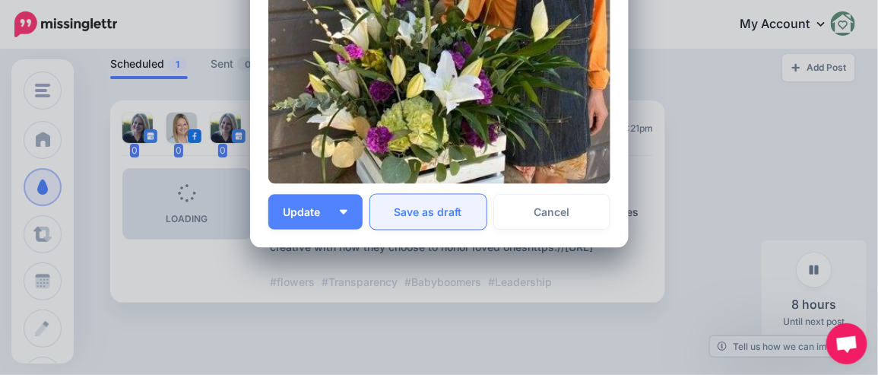
scroll to position [557, 0]
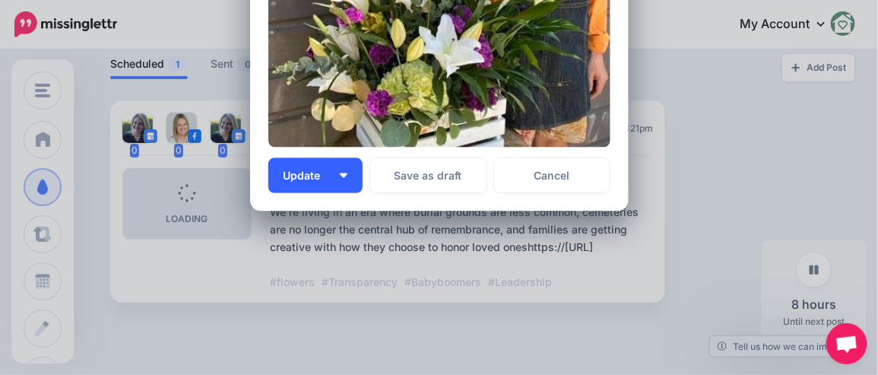
click at [353, 171] on button "Update" at bounding box center [315, 175] width 94 height 35
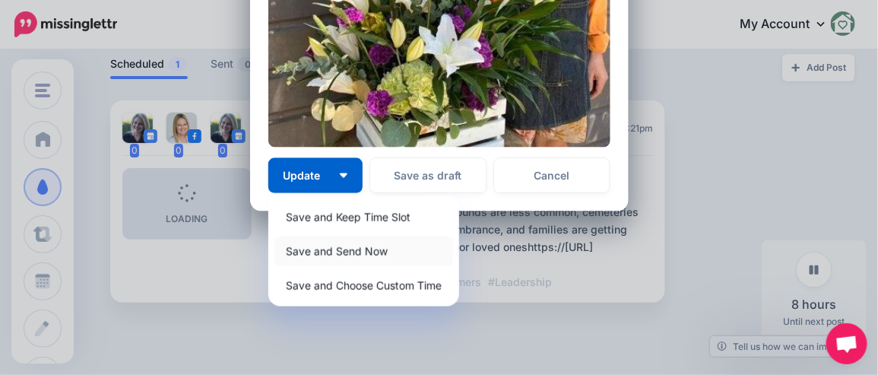
click at [306, 252] on link "Save and Send Now" at bounding box center [363, 251] width 179 height 30
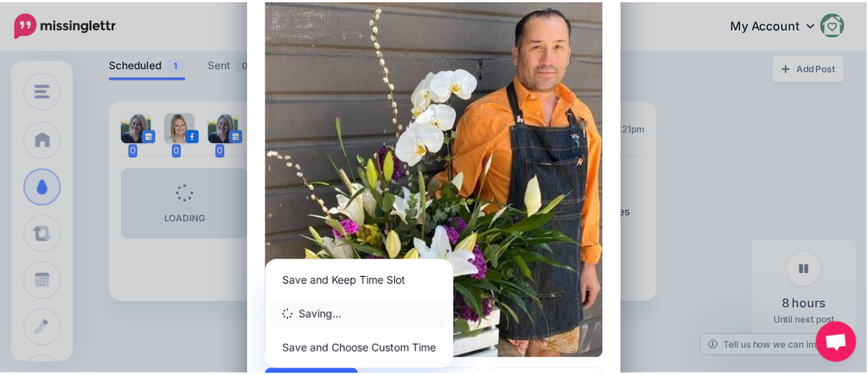
scroll to position [253, 0]
